Goal: Information Seeking & Learning: Learn about a topic

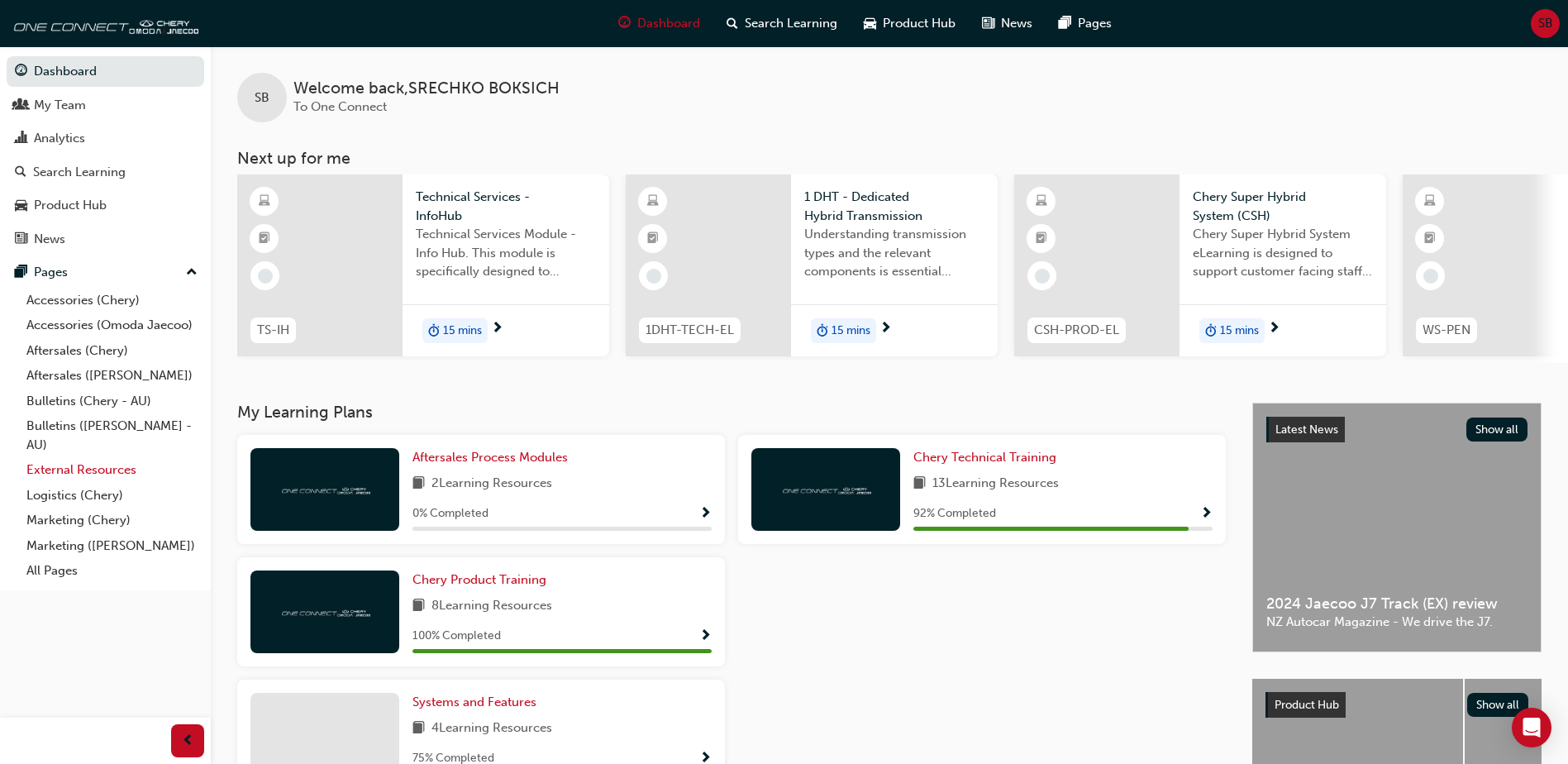
click at [92, 467] on link "External Resources" at bounding box center [112, 469] width 184 height 26
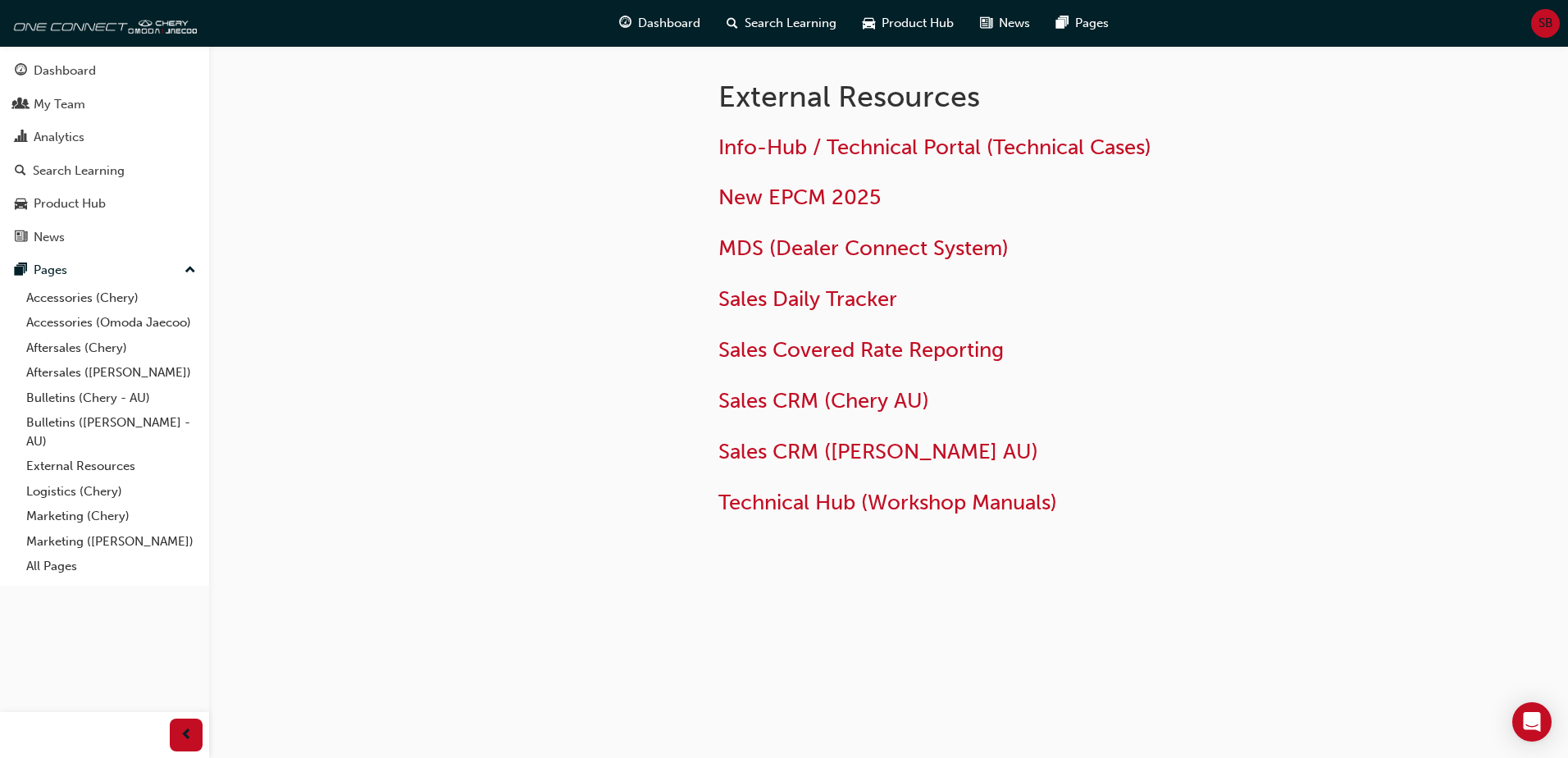
drag, startPoint x: 868, startPoint y: 568, endPoint x: 857, endPoint y: 555, distance: 17.0
click at [857, 555] on div "External Resources Info-Hub / Technical Portal (Technical Cases) New EPCM 2025 …" at bounding box center [888, 319] width 984 height 547
drag, startPoint x: 857, startPoint y: 555, endPoint x: 838, endPoint y: 494, distance: 63.9
click at [838, 493] on span "Technical Hub (Workshop Manuals)" at bounding box center [887, 502] width 339 height 25
click at [849, 507] on span "Technical Hub (Workshop Manuals)" at bounding box center [887, 502] width 339 height 25
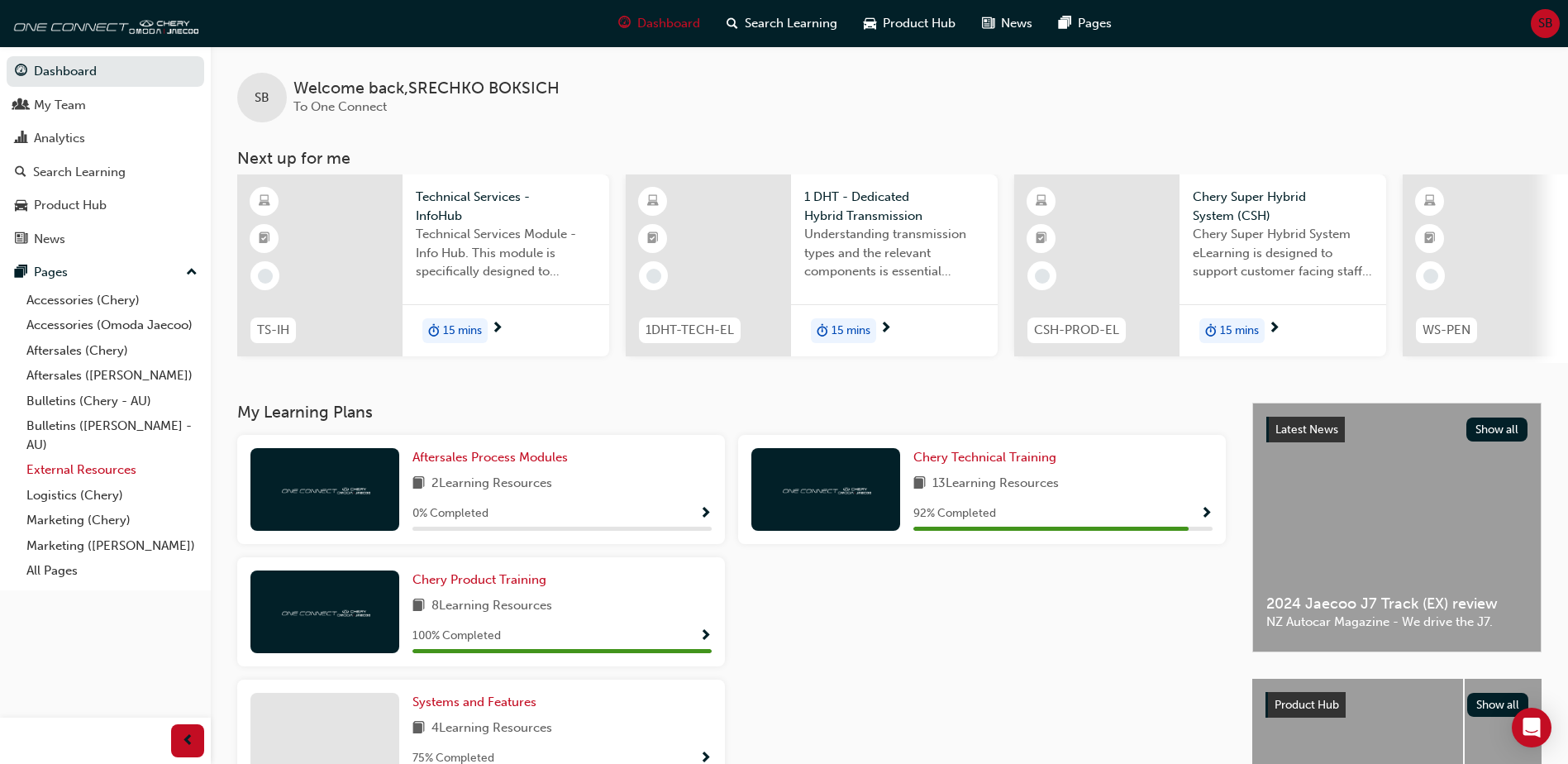
click at [91, 466] on link "External Resources" at bounding box center [112, 469] width 184 height 26
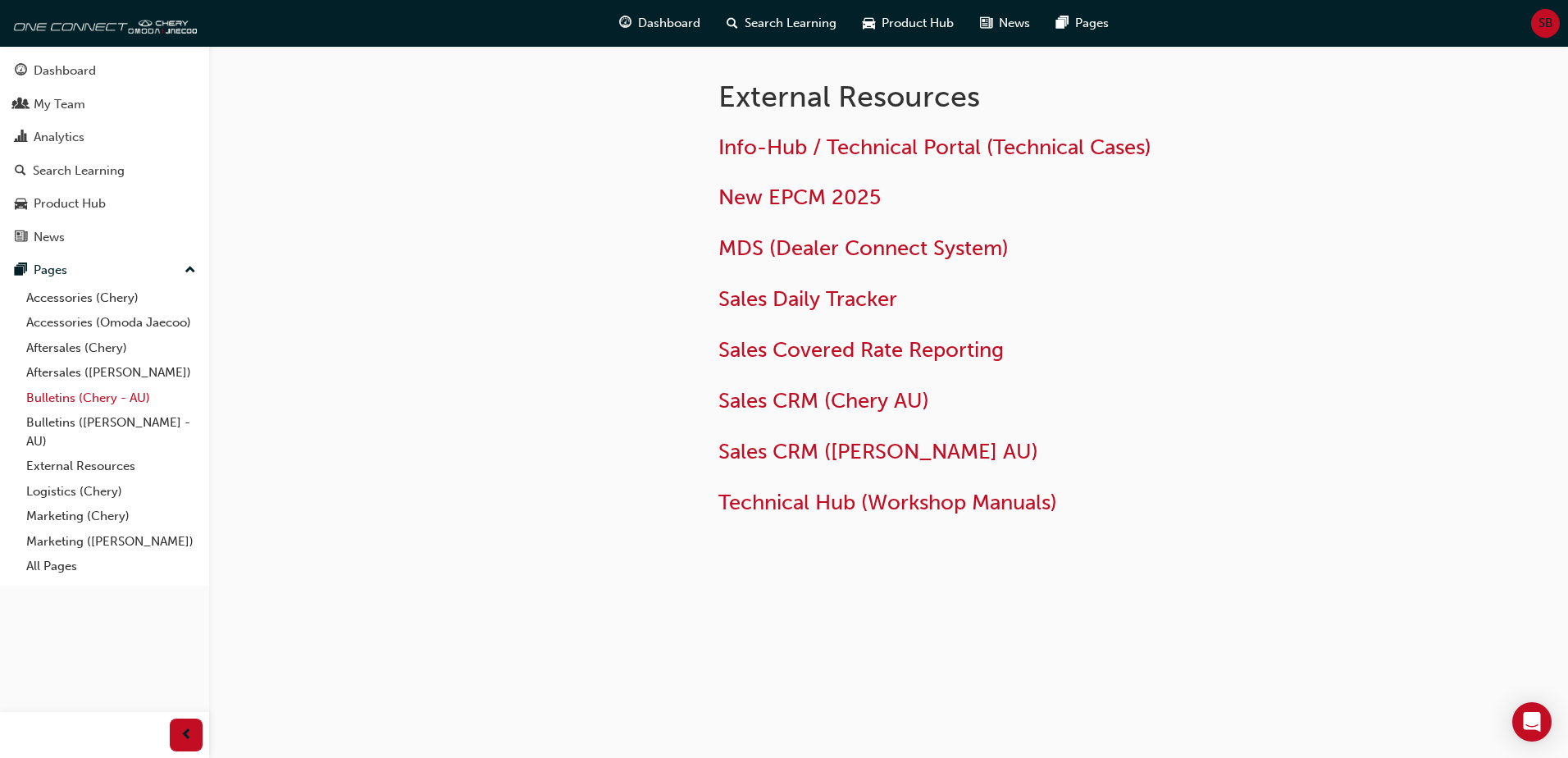
click at [92, 397] on link "Bulletins (Chery - AU)" at bounding box center [111, 398] width 183 height 25
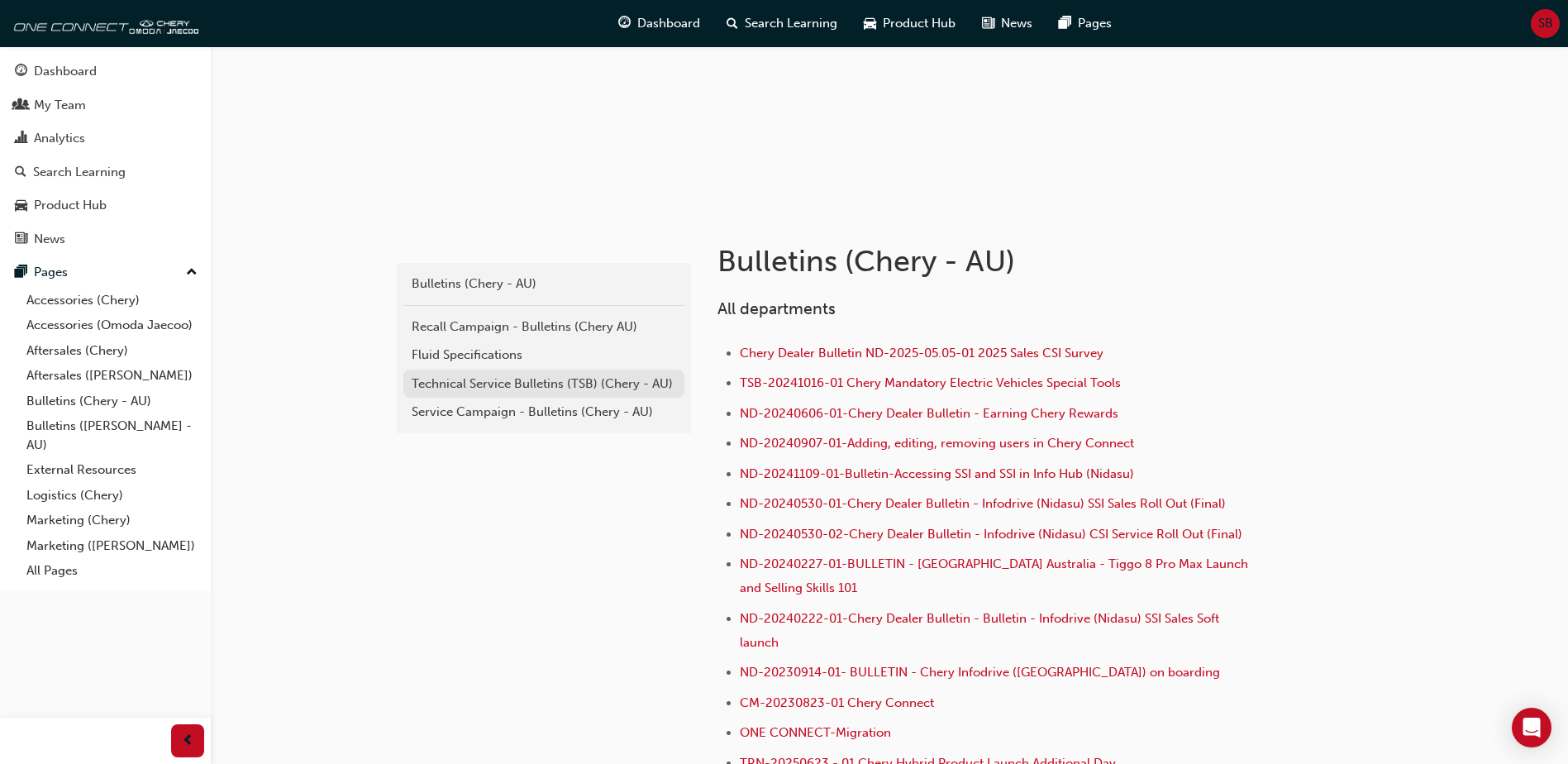
scroll to position [269, 0]
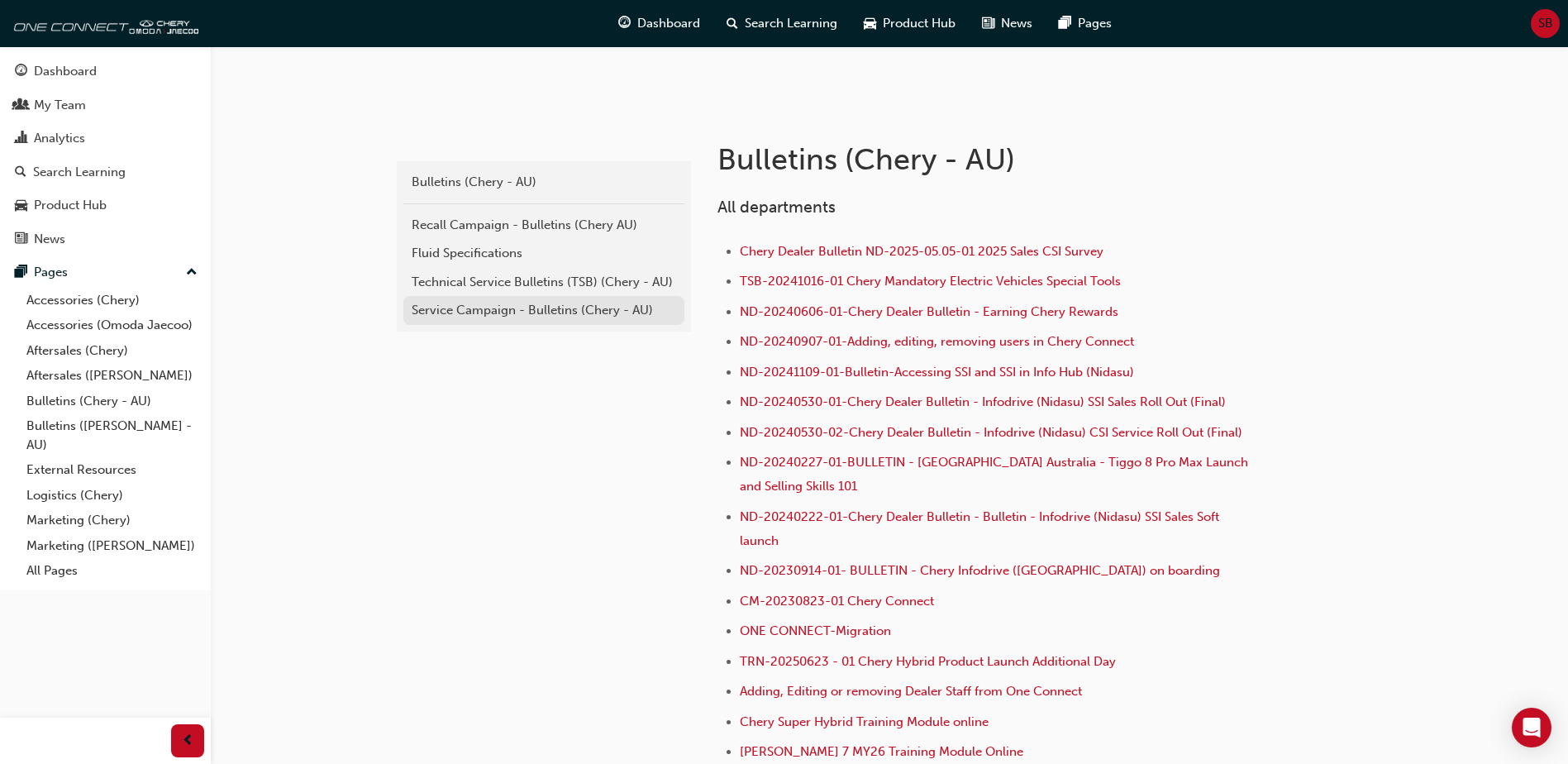
click at [481, 306] on div "Service Campaign - Bulletins (Chery - AU)" at bounding box center [543, 310] width 265 height 19
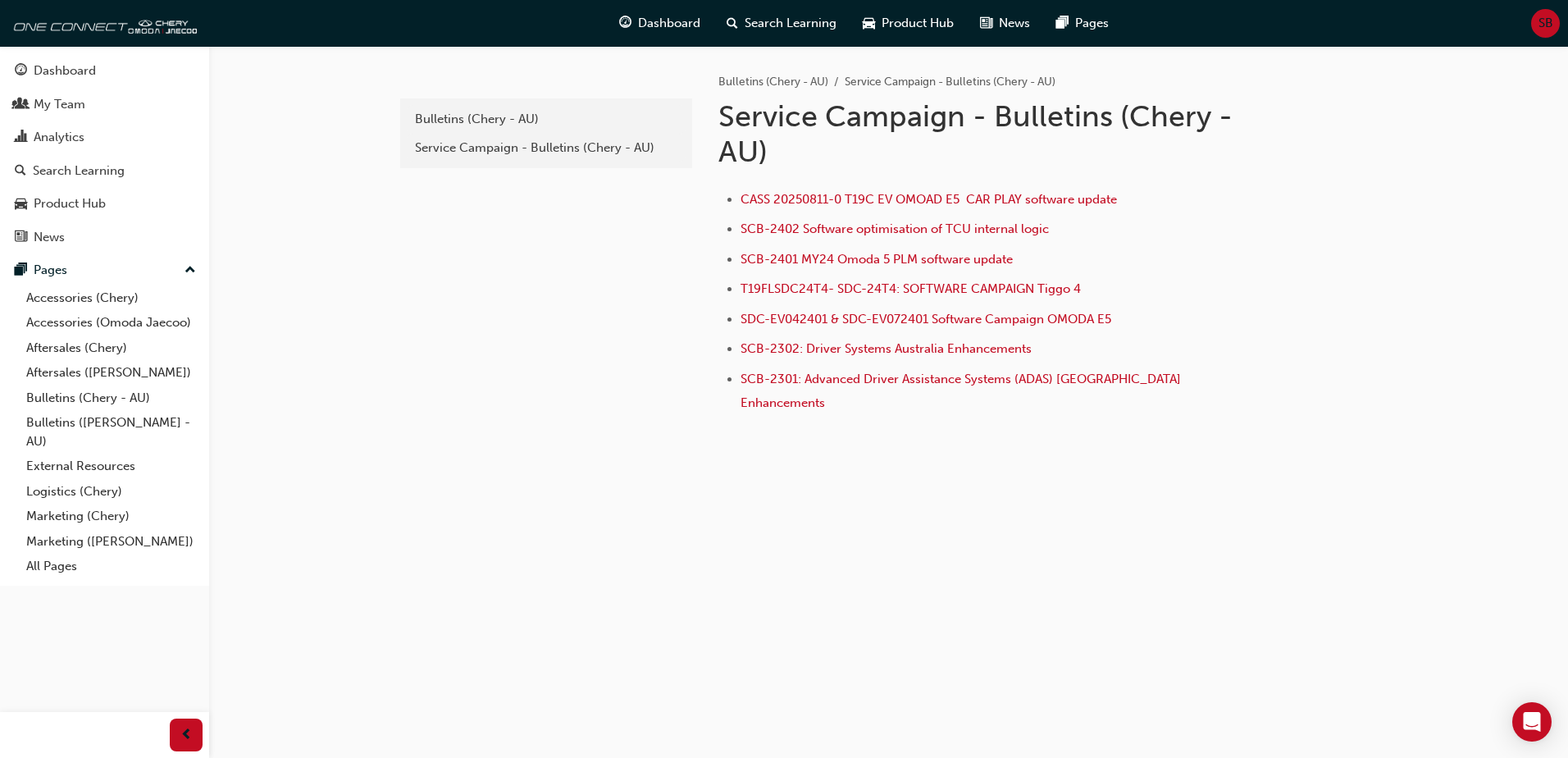
click at [492, 310] on div "e85f914b-8380-4b90-a255-4e94a5c53783 Bulletins (Chery - AU) Service Campaign - …" at bounding box center [544, 264] width 295 height 435
click at [501, 150] on div "Service Campaign - Bulletins (Chery - AU)" at bounding box center [546, 148] width 263 height 19
click at [441, 114] on div "Bulletins (Chery - AU)" at bounding box center [546, 119] width 263 height 19
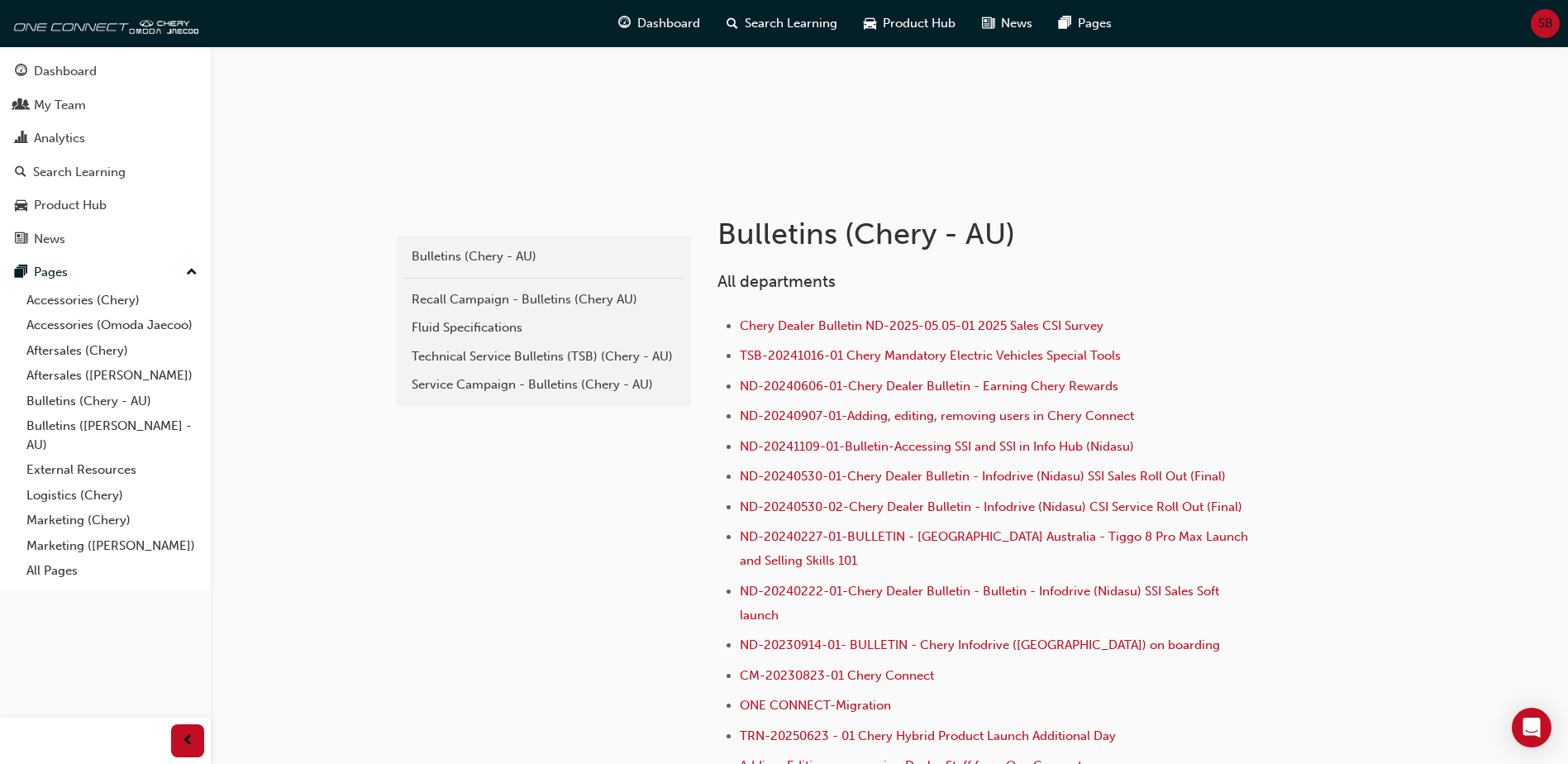
scroll to position [289, 0]
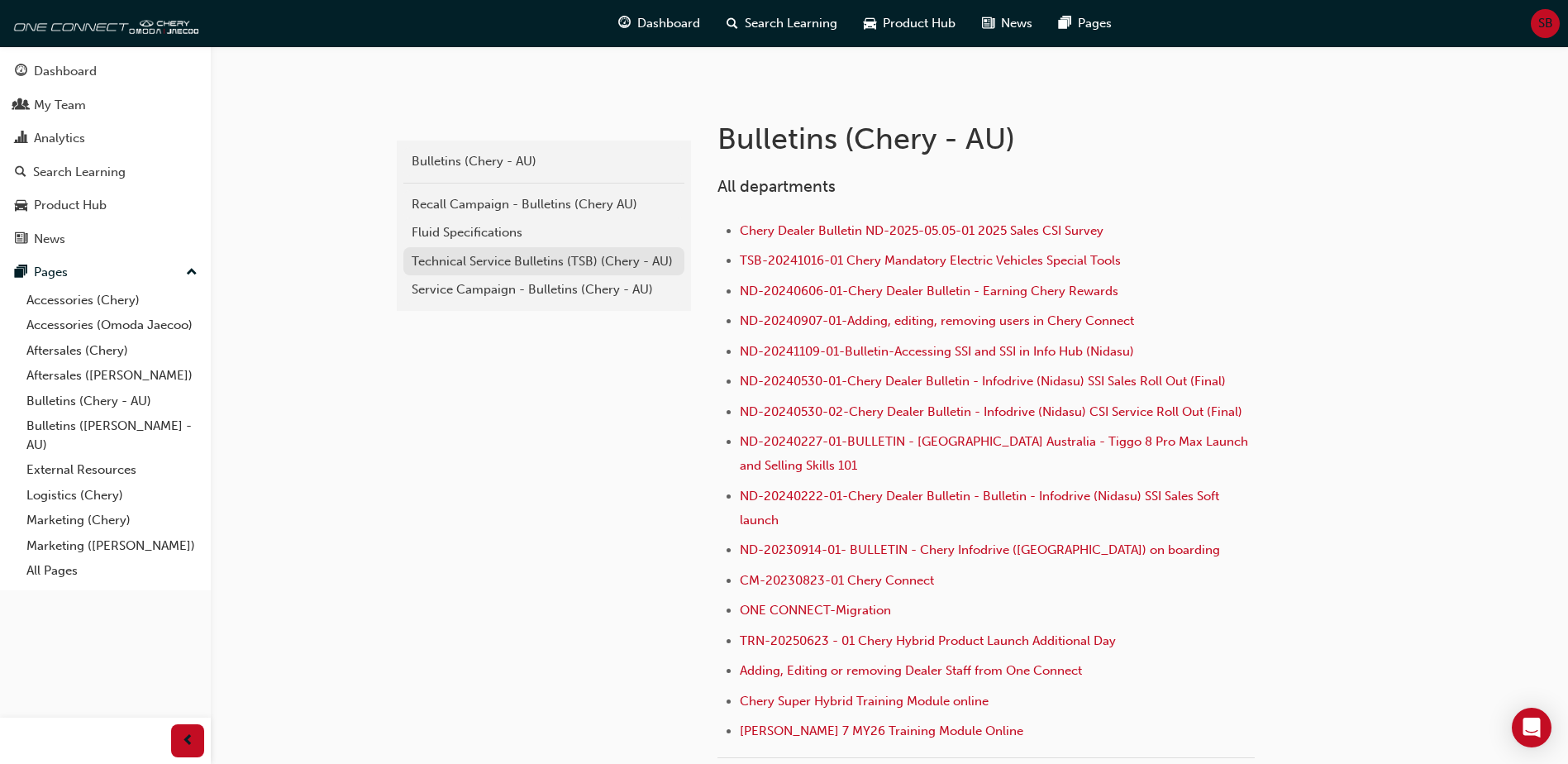
click at [484, 260] on div "Technical Service Bulletins (TSB) (Chery - AU)" at bounding box center [543, 262] width 265 height 19
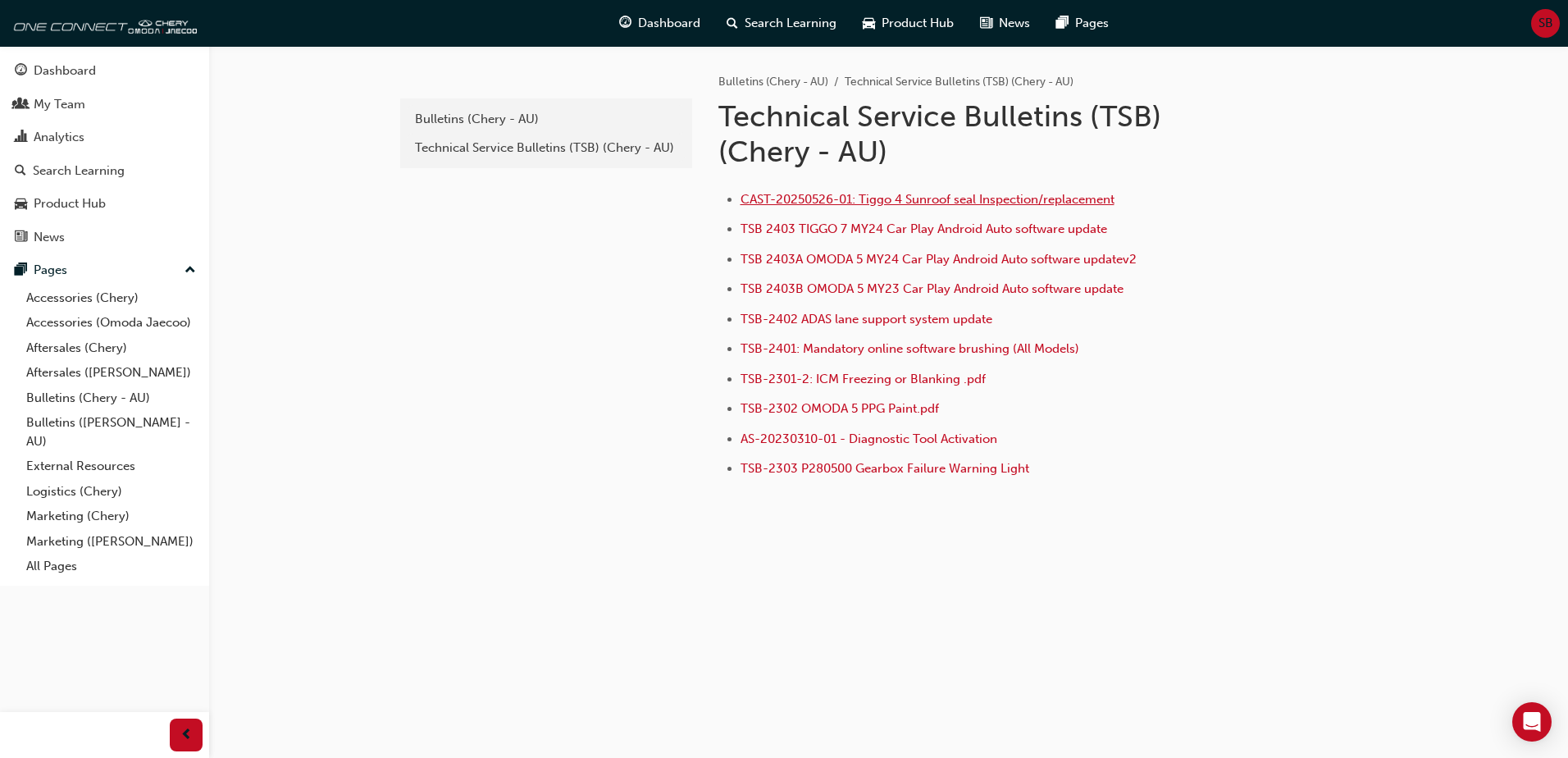
click at [812, 199] on span "CAST-20250526-01: Tiggo 4 Sunroof seal Inspection/replacement" at bounding box center [927, 200] width 374 height 15
click at [490, 303] on div "e820a42a-f55a-48b1-8359-4e82164139b7 Bulletins (Chery - AU) Technical Service B…" at bounding box center [544, 296] width 295 height 501
click at [461, 114] on div "Bulletins (Chery - AU)" at bounding box center [546, 119] width 263 height 19
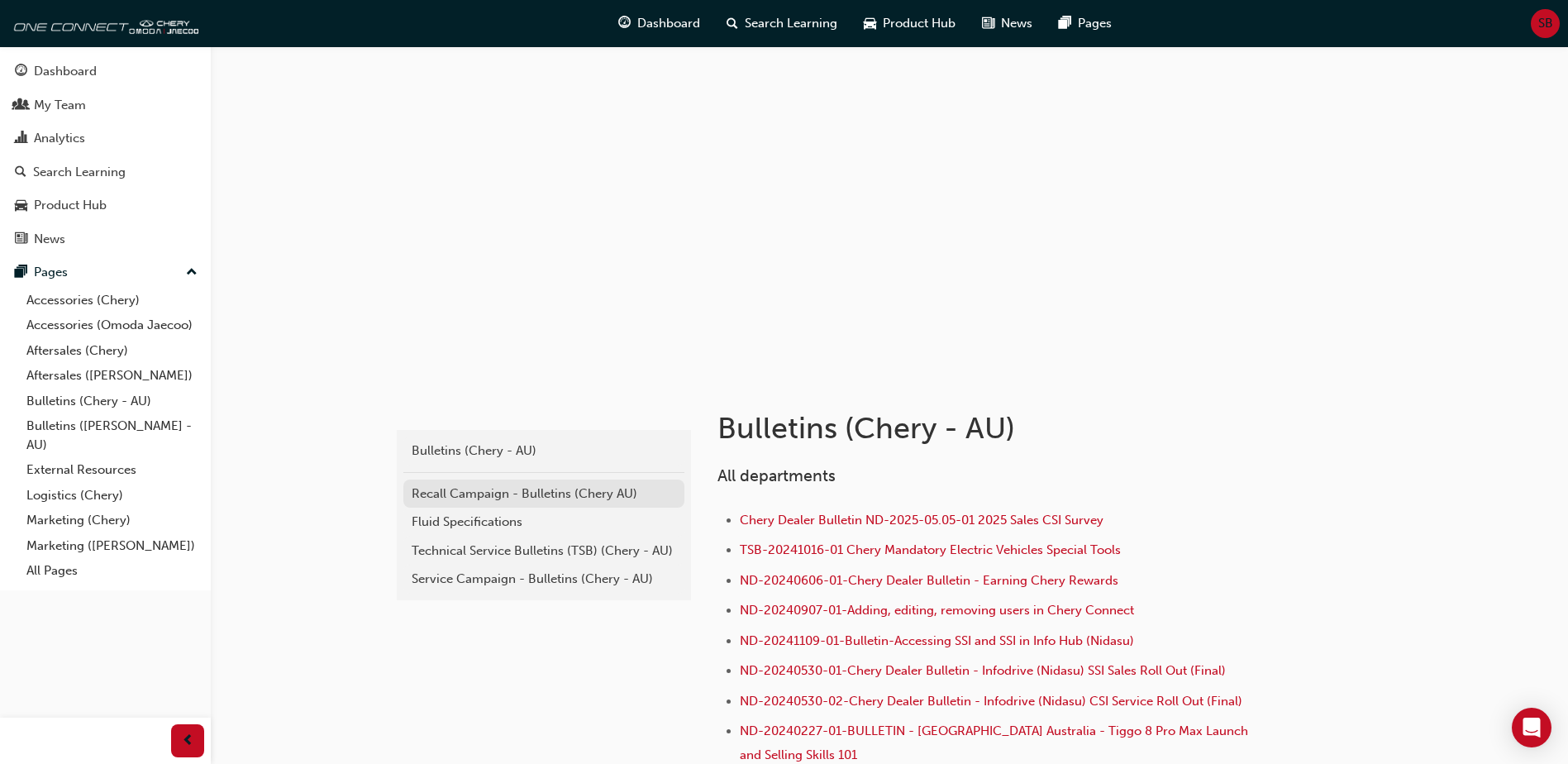
click at [475, 498] on div "Recall Campaign - Bulletins (Chery AU)" at bounding box center [543, 494] width 265 height 19
drag, startPoint x: 482, startPoint y: 584, endPoint x: 515, endPoint y: 582, distance: 33.1
click at [483, 583] on div "Service Campaign - Bulletins (Chery - AU)" at bounding box center [543, 579] width 265 height 19
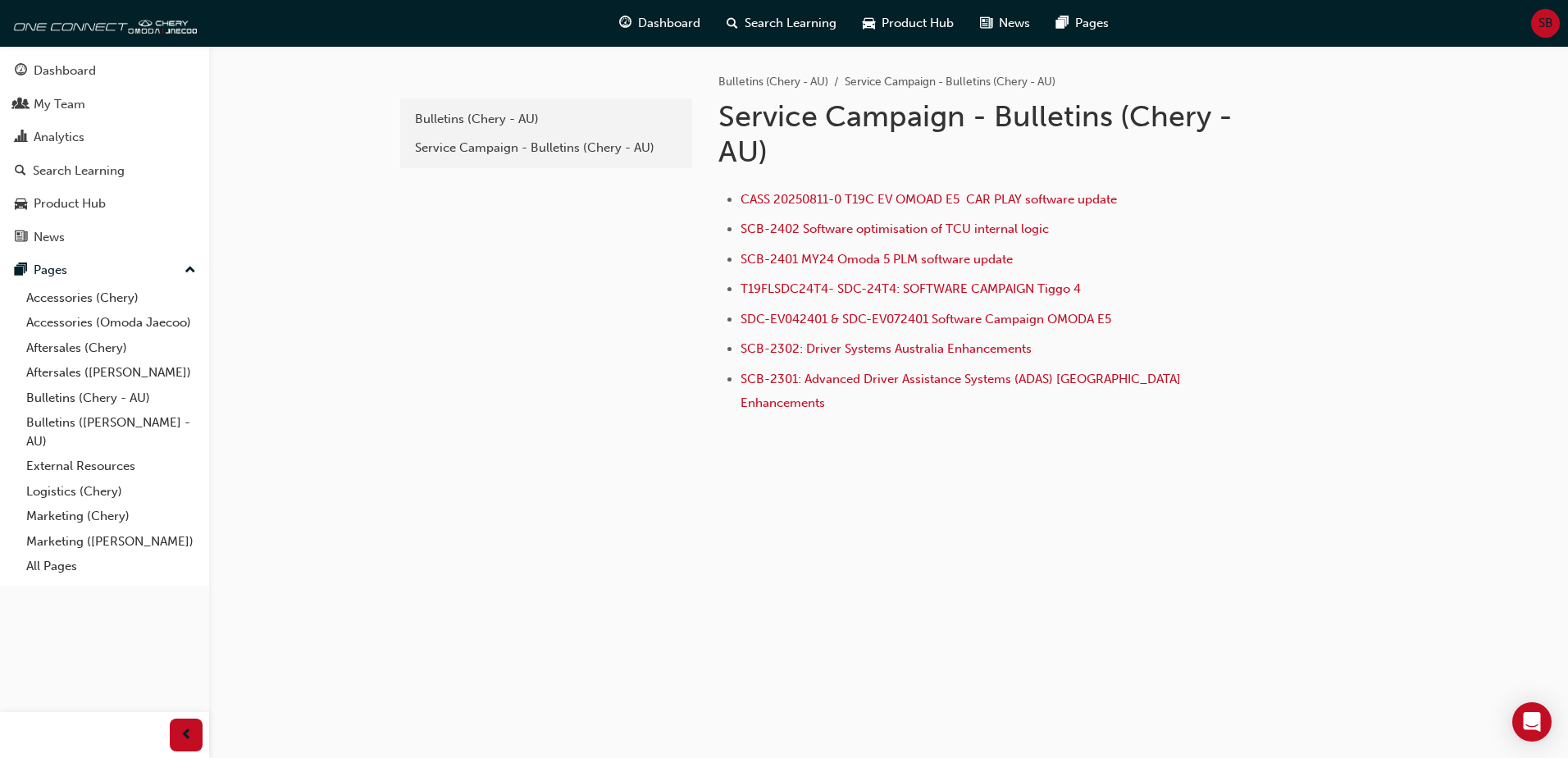
click at [566, 232] on div "e85f914b-8380-4b90-a255-4e94a5c53783 Bulletins (Chery - AU) Service Campaign - …" at bounding box center [544, 264] width 295 height 435
click at [507, 148] on div "Service Campaign - Bulletins (Chery - AU)" at bounding box center [546, 148] width 263 height 19
click at [535, 203] on div "e85f914b-8380-4b90-a255-4e94a5c53783 Bulletins (Chery - AU) Service Campaign - …" at bounding box center [544, 264] width 295 height 435
click at [505, 148] on div "Service Campaign - Bulletins (Chery - AU)" at bounding box center [546, 148] width 263 height 19
click at [581, 235] on div "e85f914b-8380-4b90-a255-4e94a5c53783 Bulletins (Chery - AU) Service Campaign - …" at bounding box center [544, 264] width 295 height 435
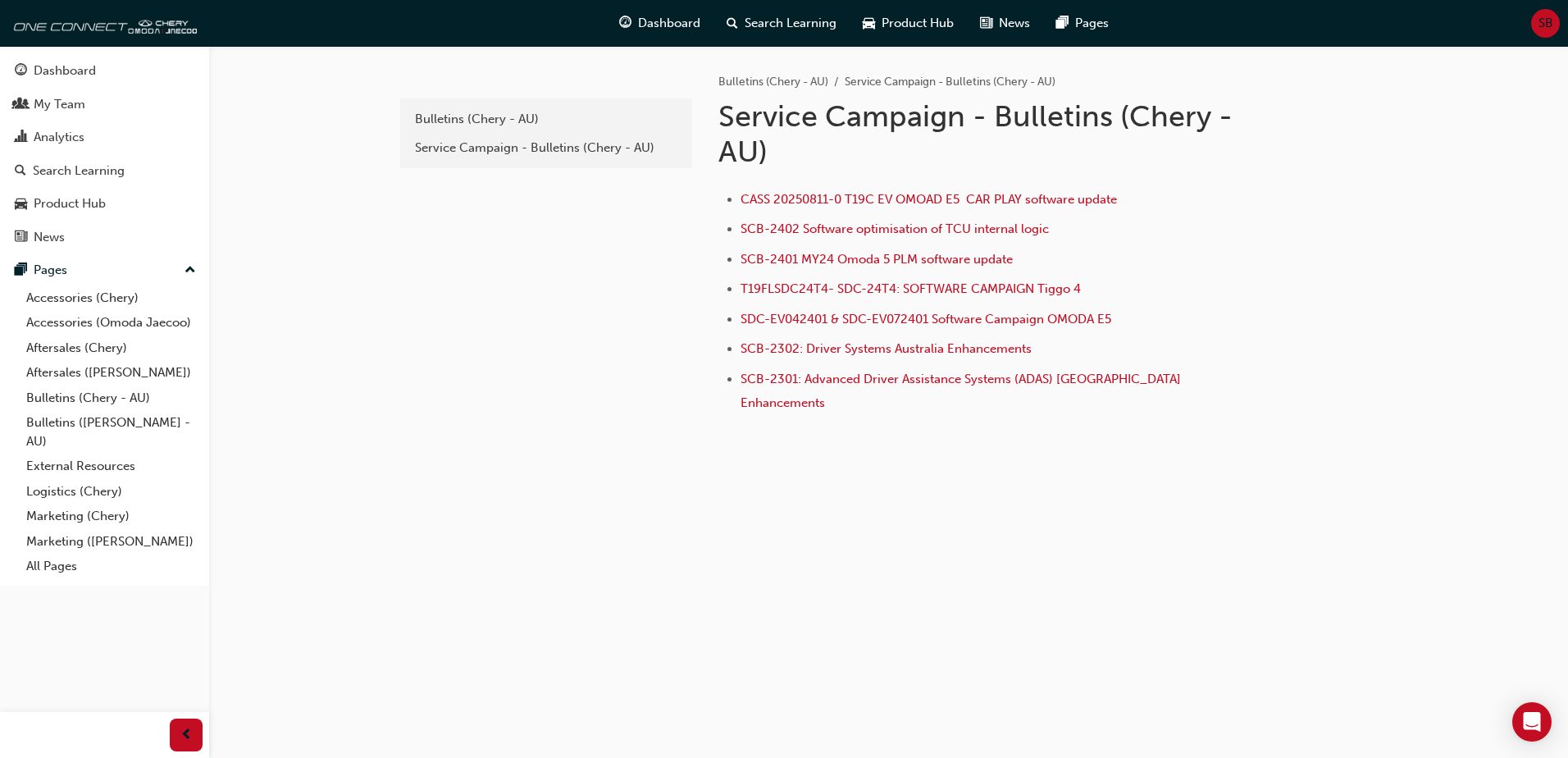
click at [580, 233] on div "e85f914b-8380-4b90-a255-4e94a5c53783 Bulletins (Chery - AU) Service Campaign - …" at bounding box center [544, 264] width 295 height 435
click at [533, 143] on div "Service Campaign - Bulletins (Chery - AU)" at bounding box center [546, 148] width 263 height 19
click at [575, 173] on div "e85f914b-8380-4b90-a255-4e94a5c53783 Bulletins (Chery - AU) Service Campaign - …" at bounding box center [544, 264] width 295 height 435
click at [570, 150] on div "Service Campaign - Bulletins (Chery - AU)" at bounding box center [546, 148] width 263 height 19
click at [487, 116] on div "Bulletins (Chery - AU)" at bounding box center [546, 119] width 263 height 19
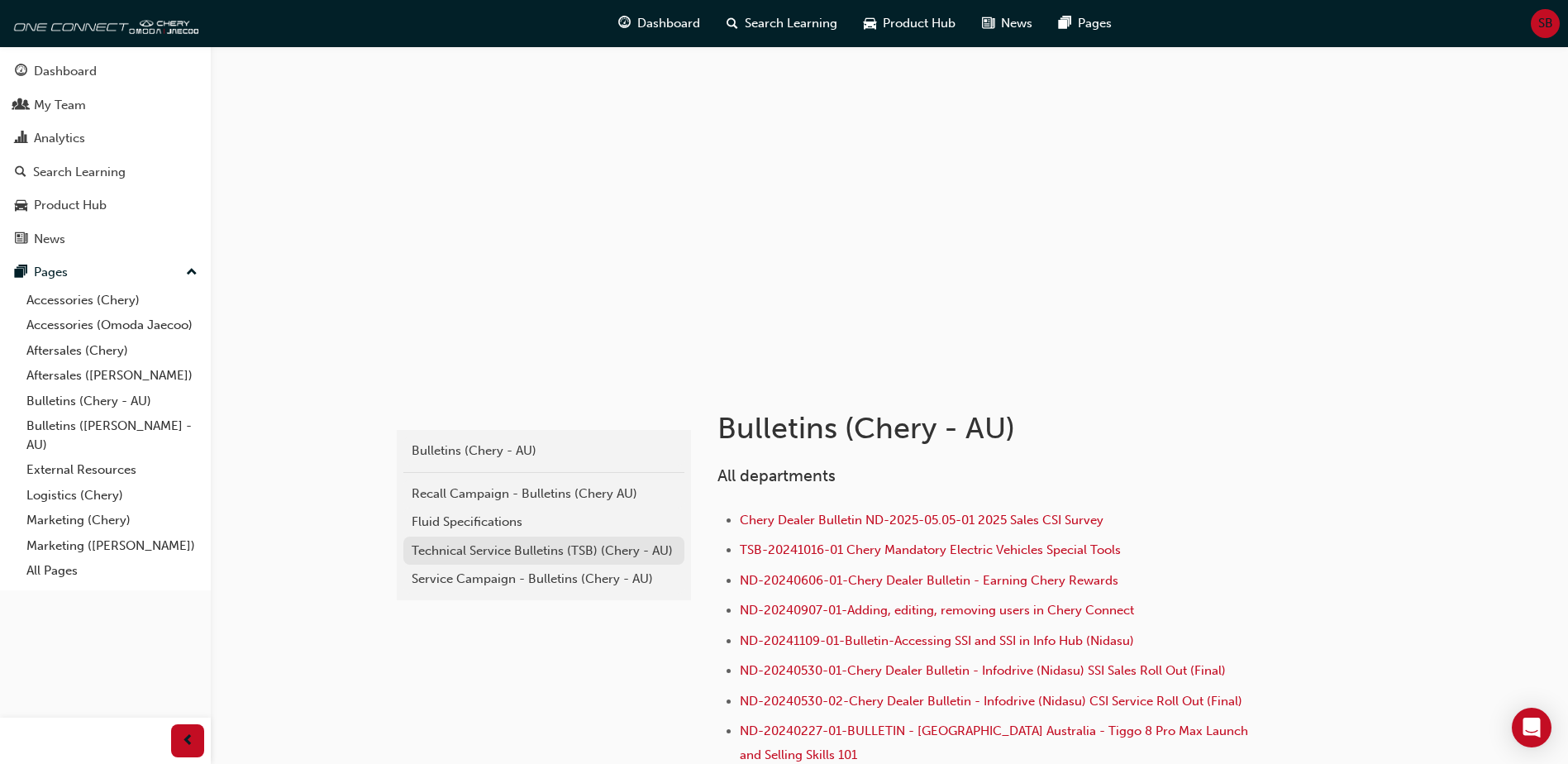
click at [550, 546] on div "Technical Service Bulletins (TSB) (Chery - AU)" at bounding box center [543, 551] width 265 height 19
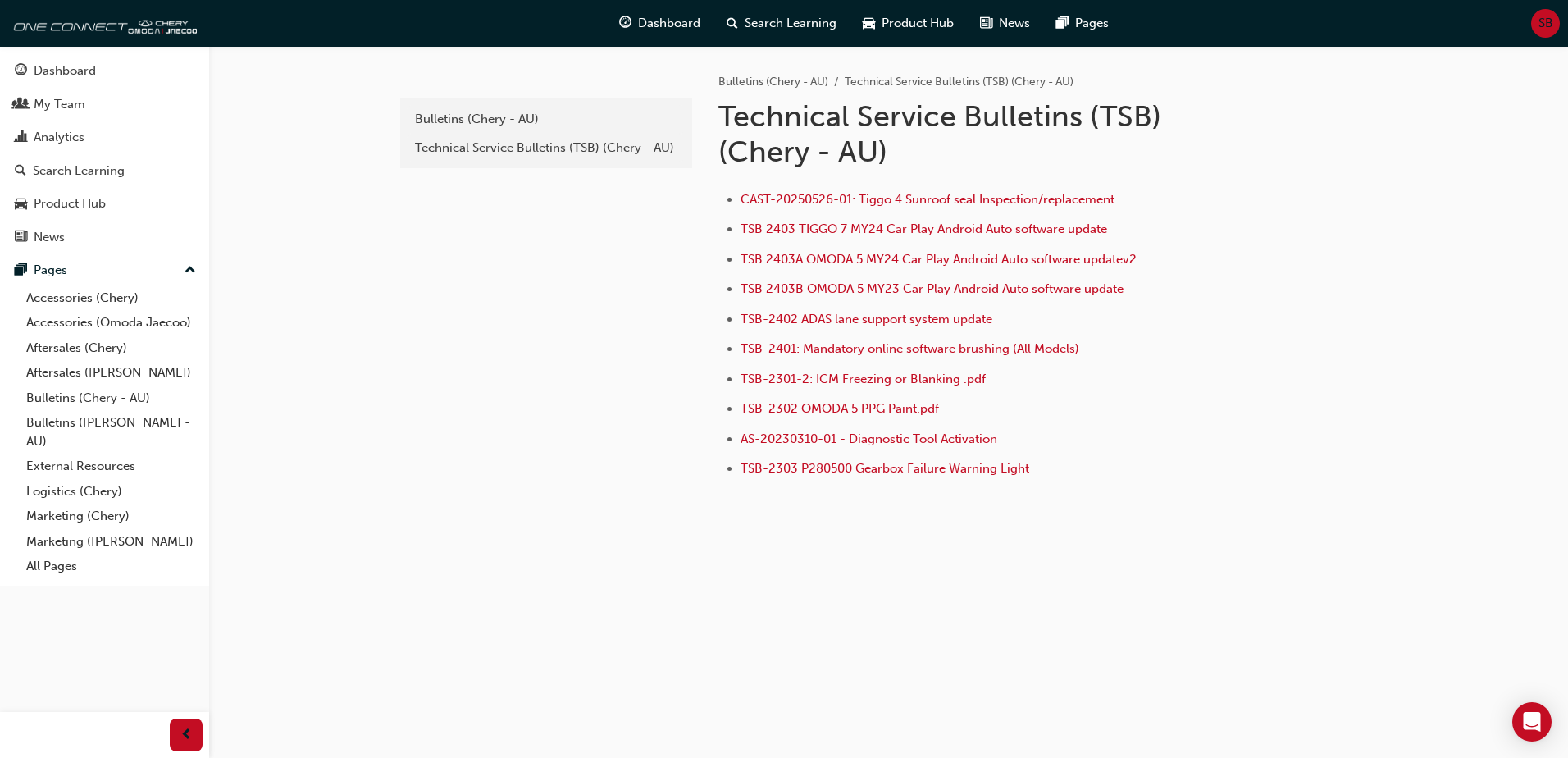
drag, startPoint x: 609, startPoint y: 260, endPoint x: 561, endPoint y: 224, distance: 60.0
click at [606, 259] on div "e820a42a-f55a-48b1-8359-4e82164139b7 Bulletins (Chery - AU) Technical Service B…" at bounding box center [544, 296] width 295 height 501
click at [438, 119] on div "Bulletins (Chery - AU)" at bounding box center [546, 119] width 263 height 19
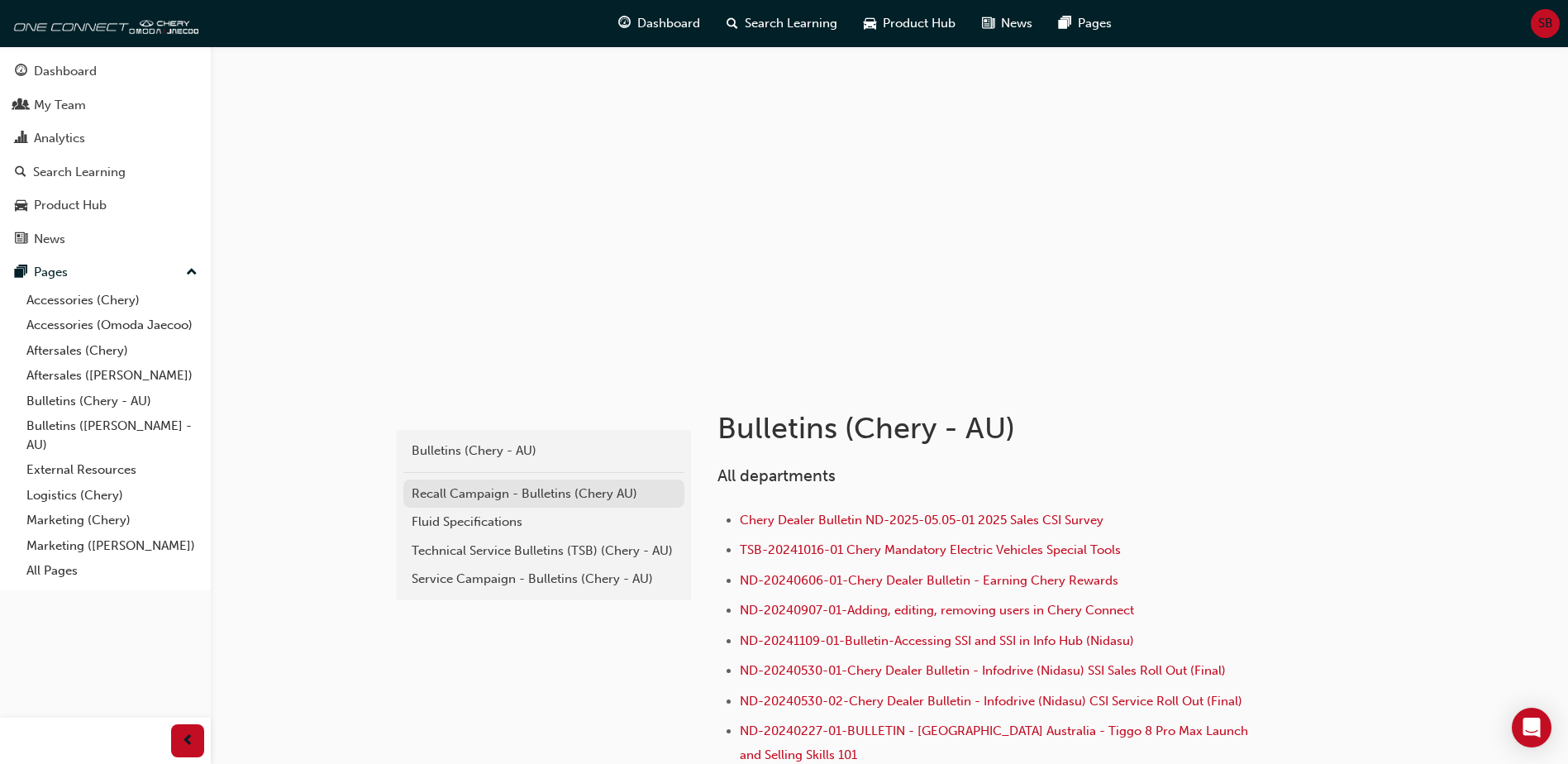
click at [487, 489] on div "Recall Campaign - Bulletins (Chery AU)" at bounding box center [543, 494] width 265 height 19
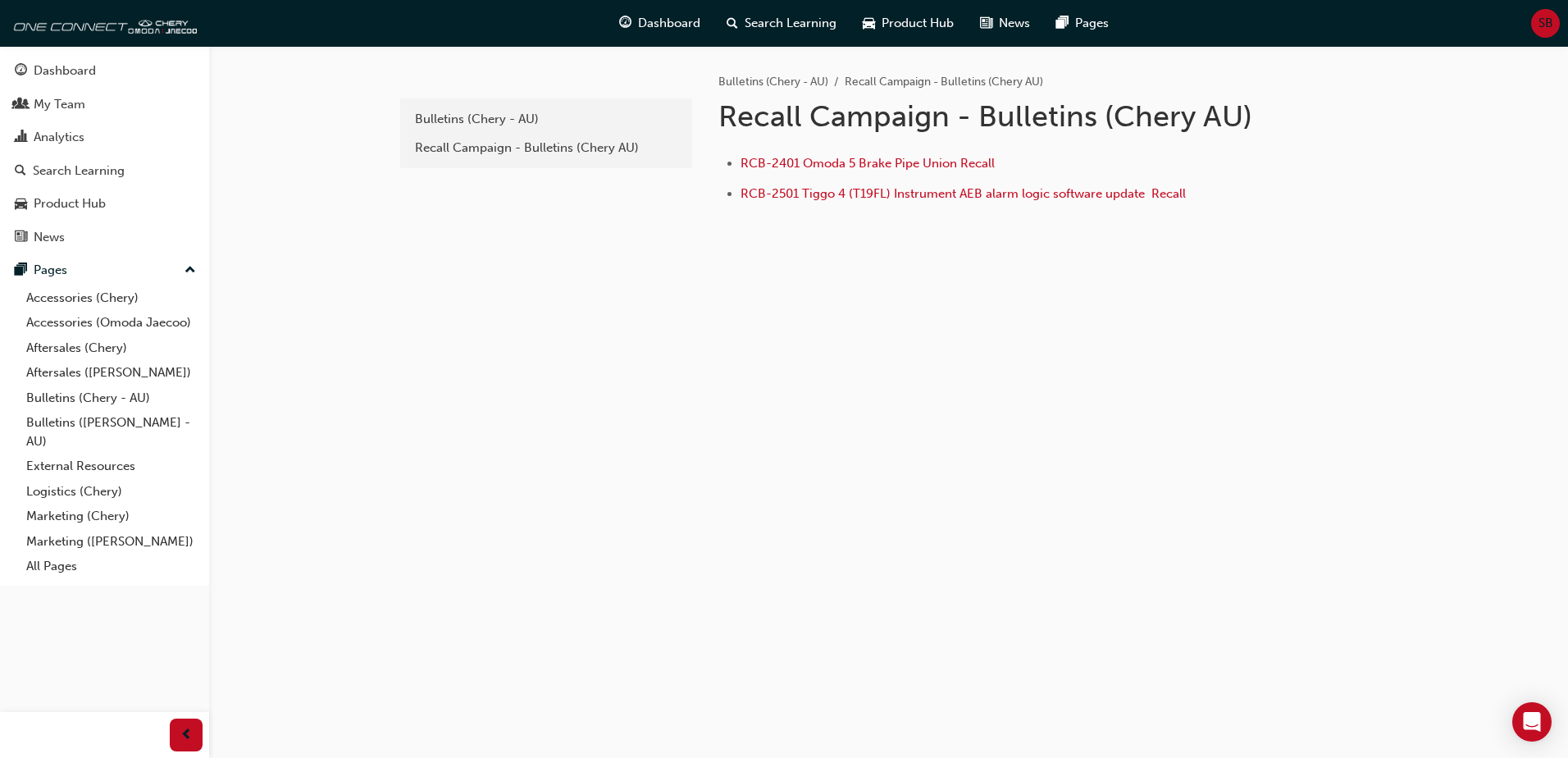
click at [504, 283] on div "1e7b06ea-b0c7-4147-b564-abc51d7f1ba4 Bulletins (Chery - AU) Recall Campaign - B…" at bounding box center [888, 185] width 984 height 279
click at [485, 255] on div "1e7b06ea-b0c7-4147-b564-abc51d7f1ba4 Bulletins (Chery - AU) Recall Campaign - B…" at bounding box center [544, 159] width 295 height 226
click at [480, 149] on div "Recall Campaign - Bulletins (Chery AU)" at bounding box center [546, 148] width 263 height 19
click at [505, 120] on div "Bulletins (Chery - AU)" at bounding box center [546, 119] width 263 height 19
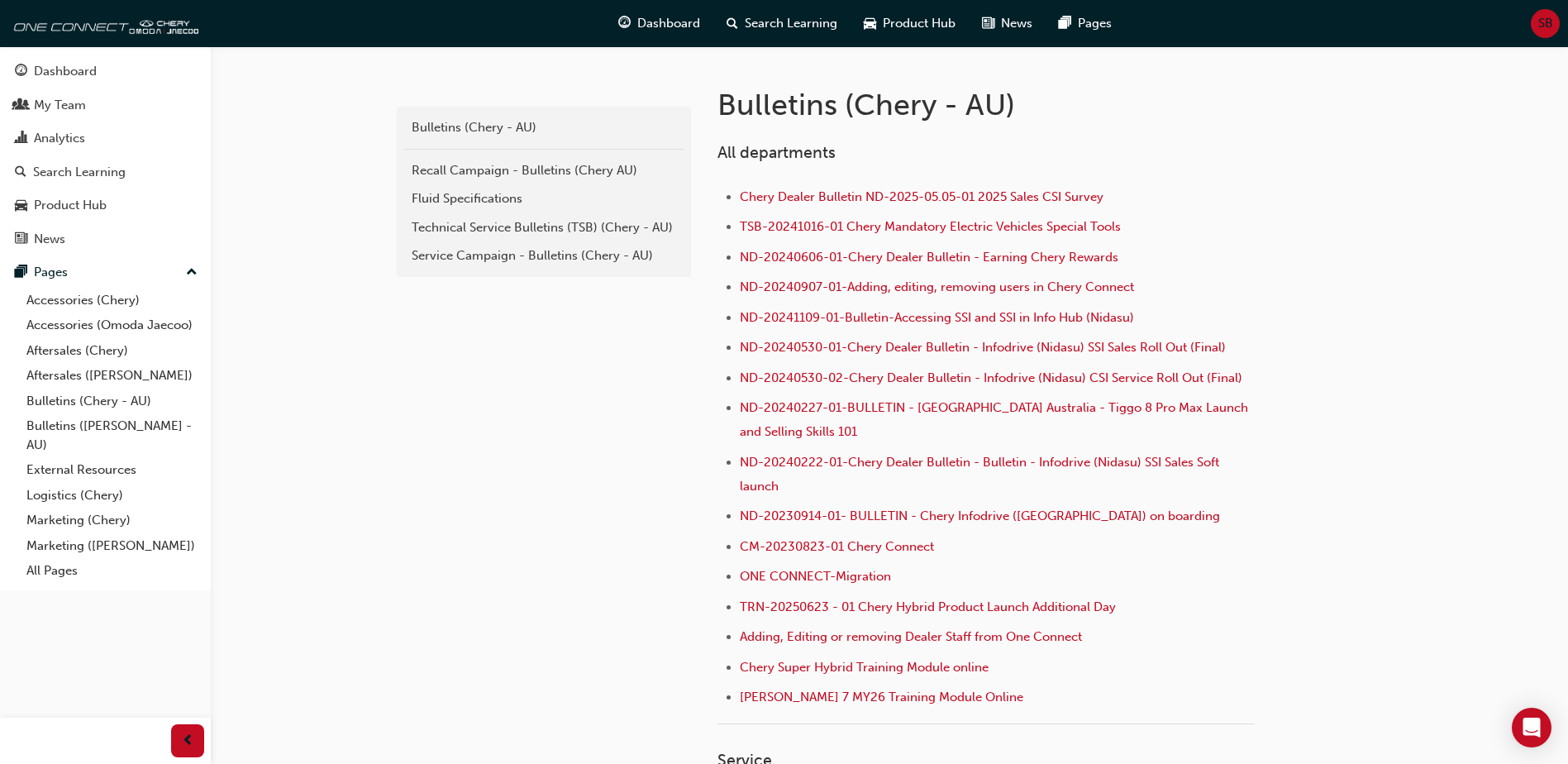
scroll to position [348, 0]
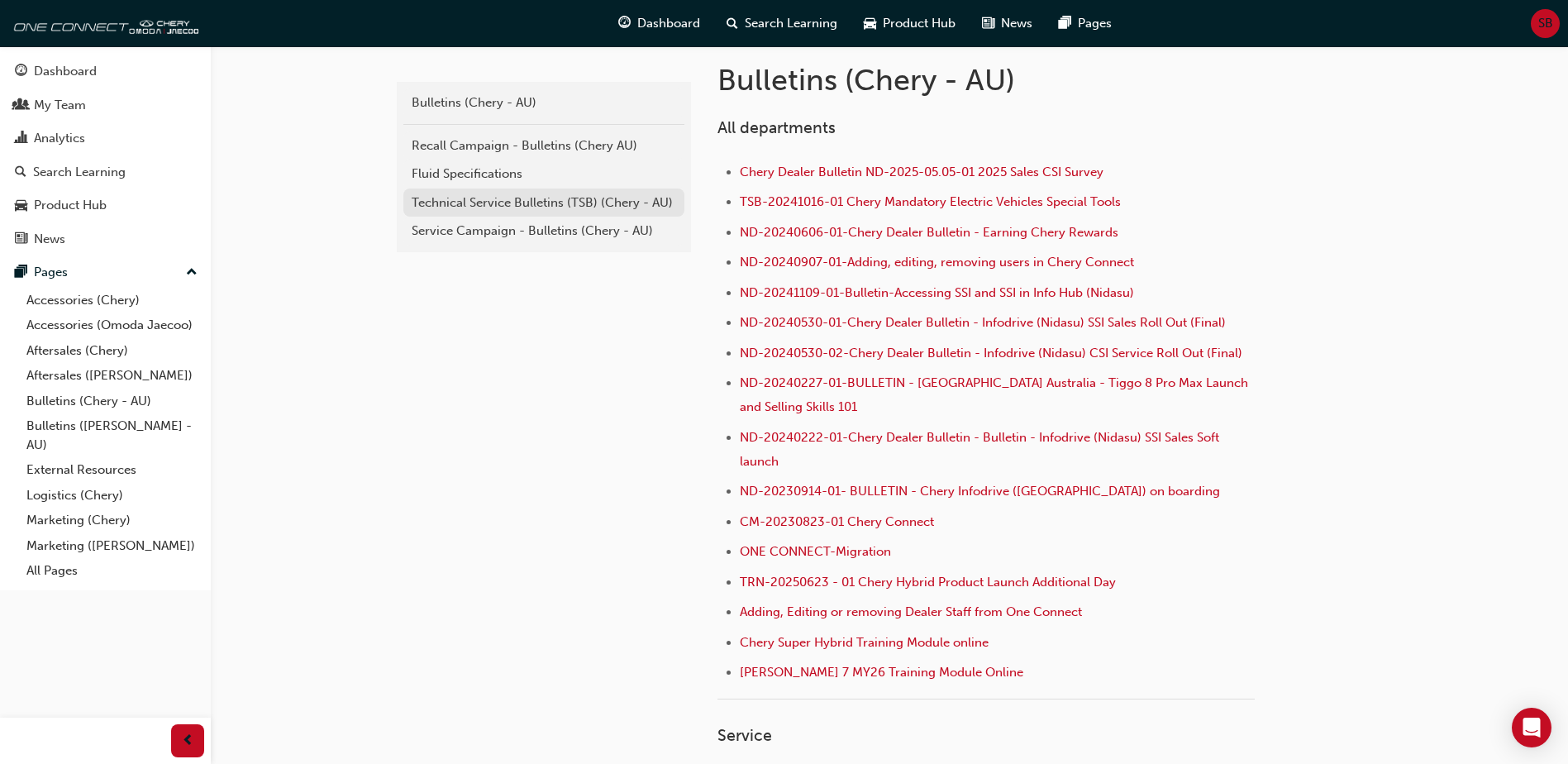
click at [521, 197] on div "Technical Service Bulletins (TSB) (Chery - AU)" at bounding box center [543, 203] width 265 height 19
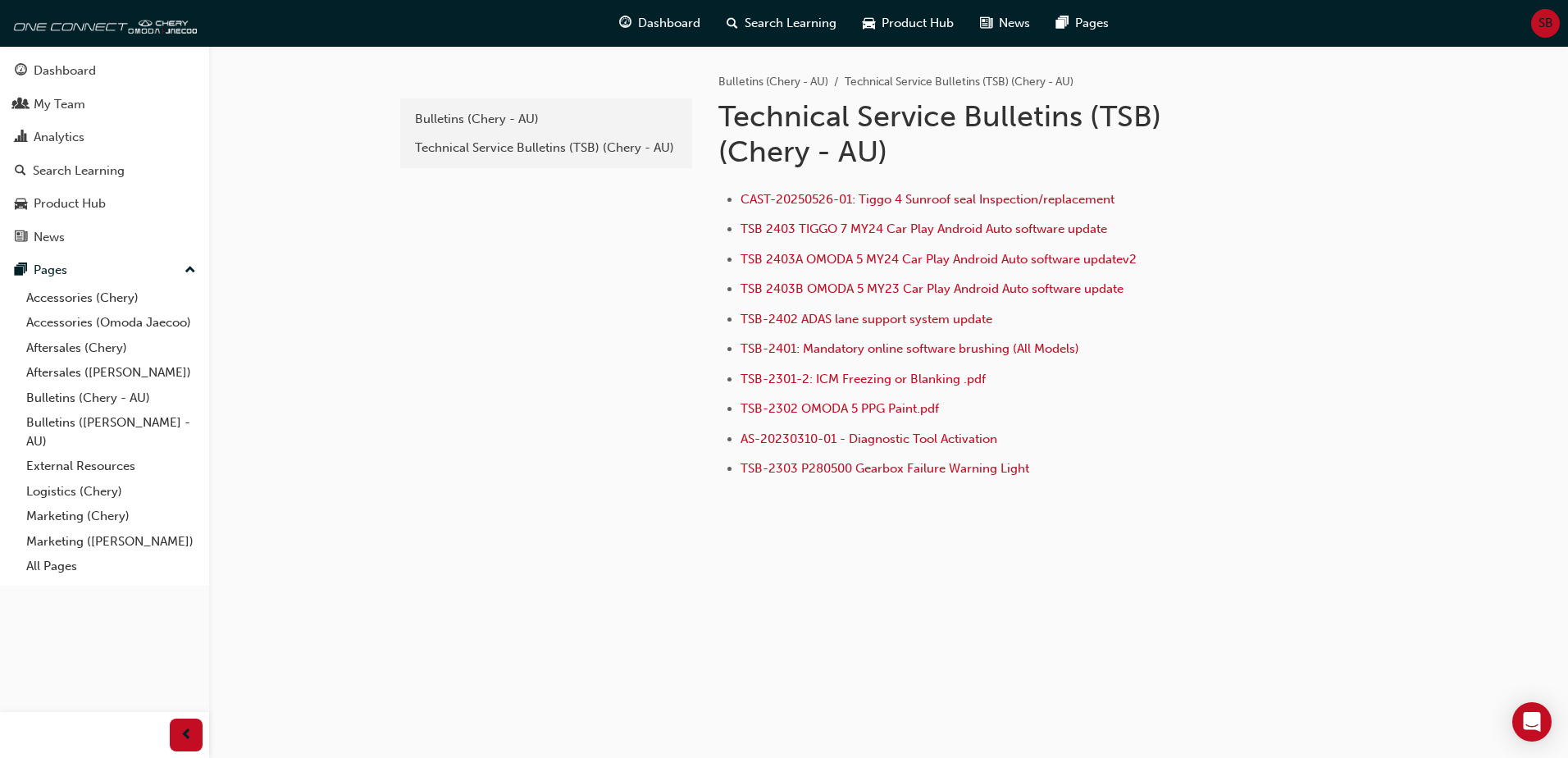
click at [505, 289] on div "e820a42a-f55a-48b1-8359-4e82164139b7 Bulletins (Chery - AU) Technical Service B…" at bounding box center [544, 296] width 295 height 501
click at [95, 463] on link "External Resources" at bounding box center [111, 465] width 183 height 25
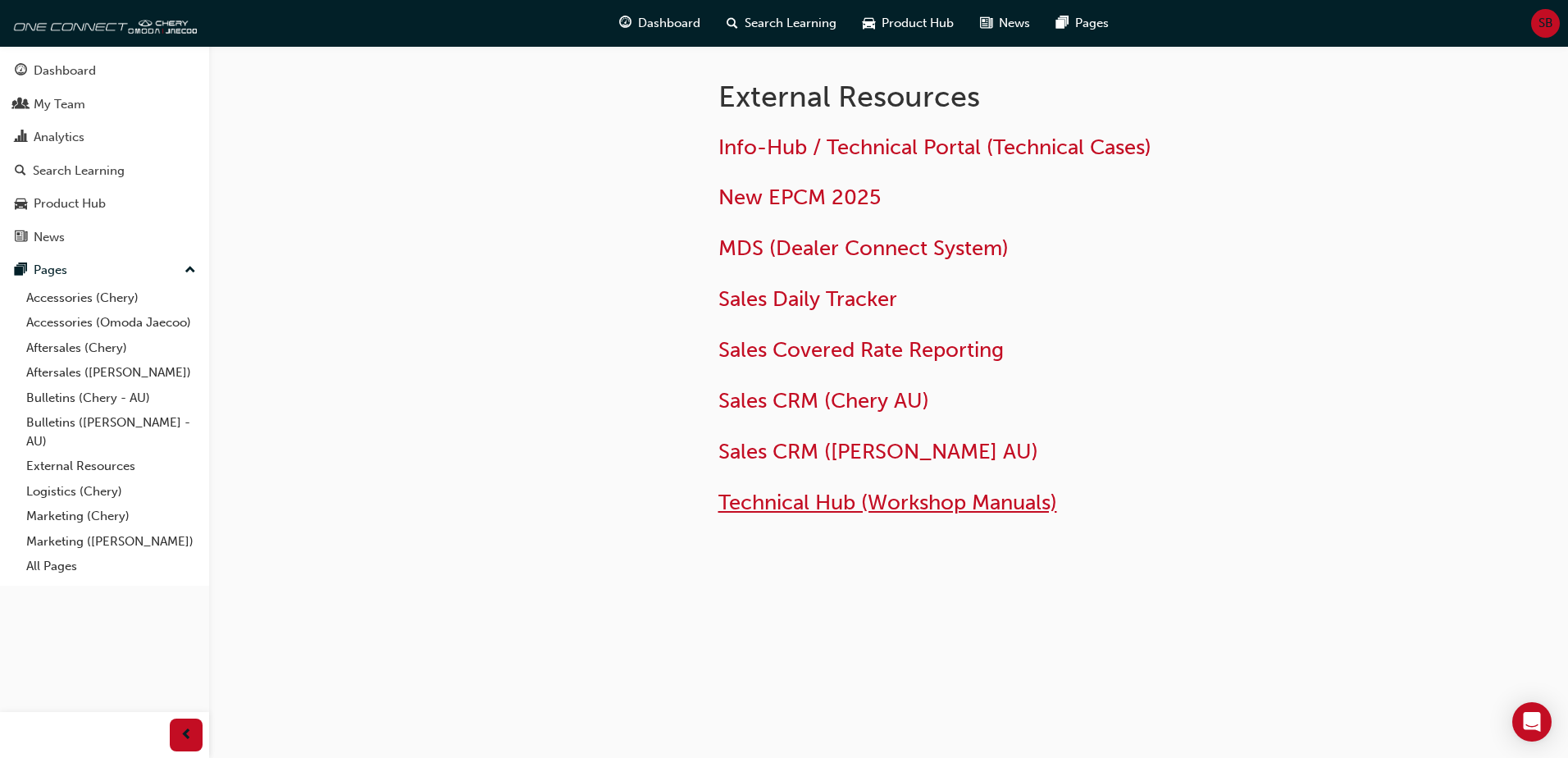
click at [835, 491] on span "Technical Hub (Workshop Manuals)" at bounding box center [887, 502] width 339 height 25
